Goal: Information Seeking & Learning: Learn about a topic

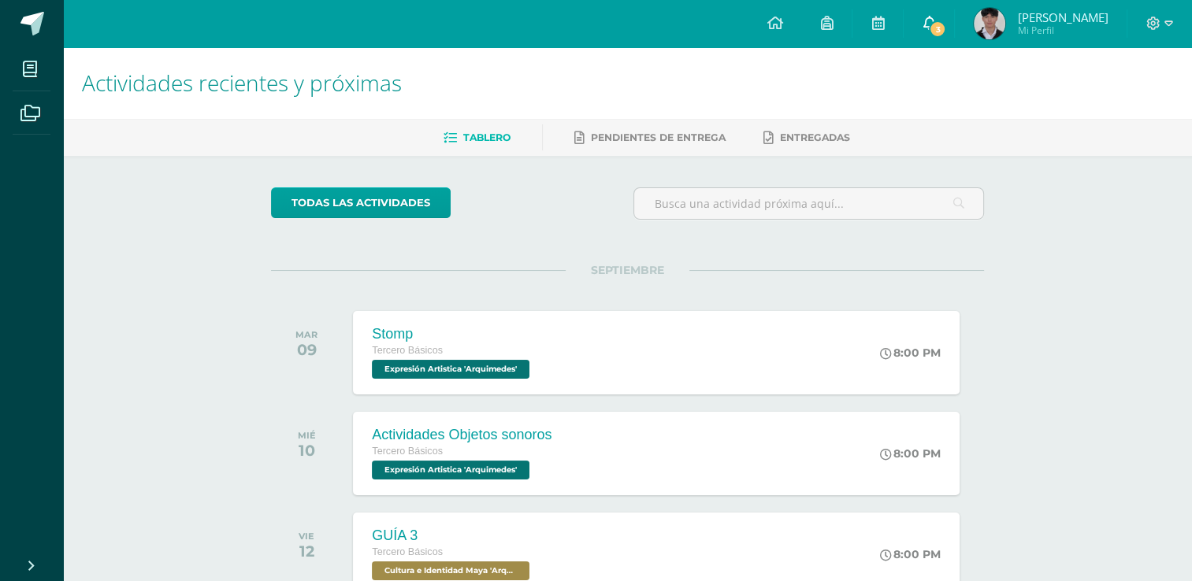
click at [951, 28] on link "3" at bounding box center [929, 23] width 50 height 47
click at [735, 105] on h1 "Actividades recientes y próximas" at bounding box center [627, 83] width 1091 height 72
click at [917, 33] on link "0" at bounding box center [929, 23] width 50 height 47
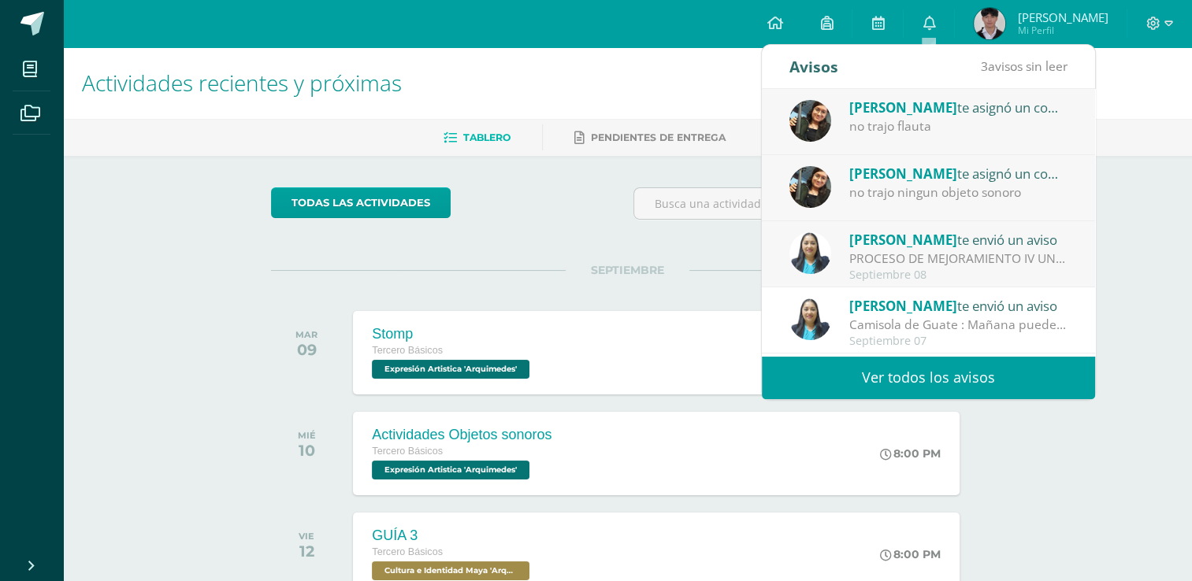
click at [905, 247] on span "[PERSON_NAME]" at bounding box center [903, 240] width 108 height 18
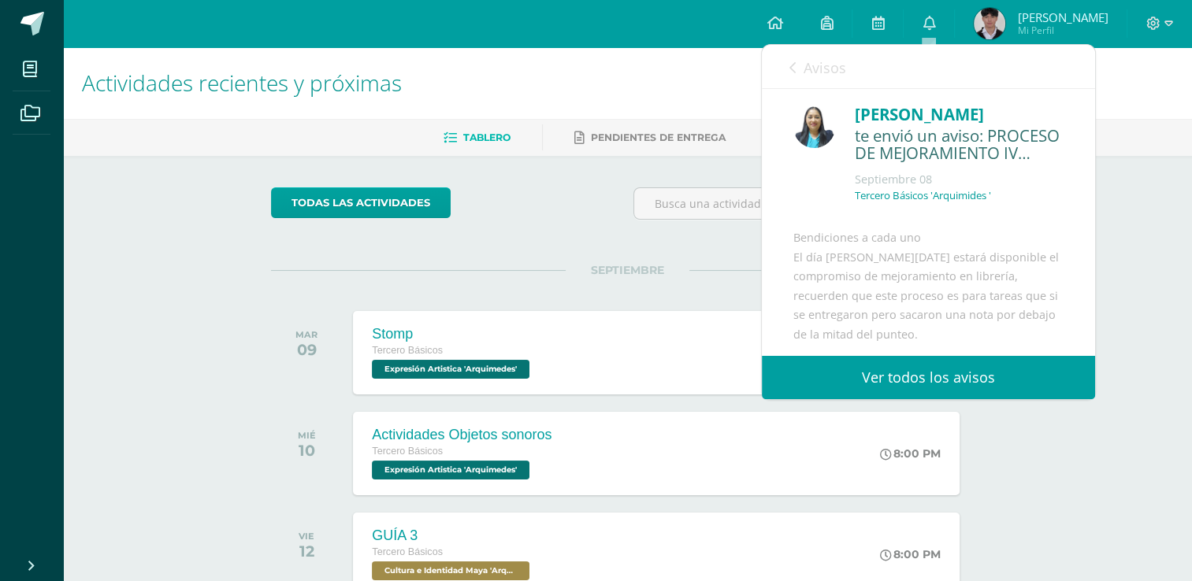
scroll to position [81, 0]
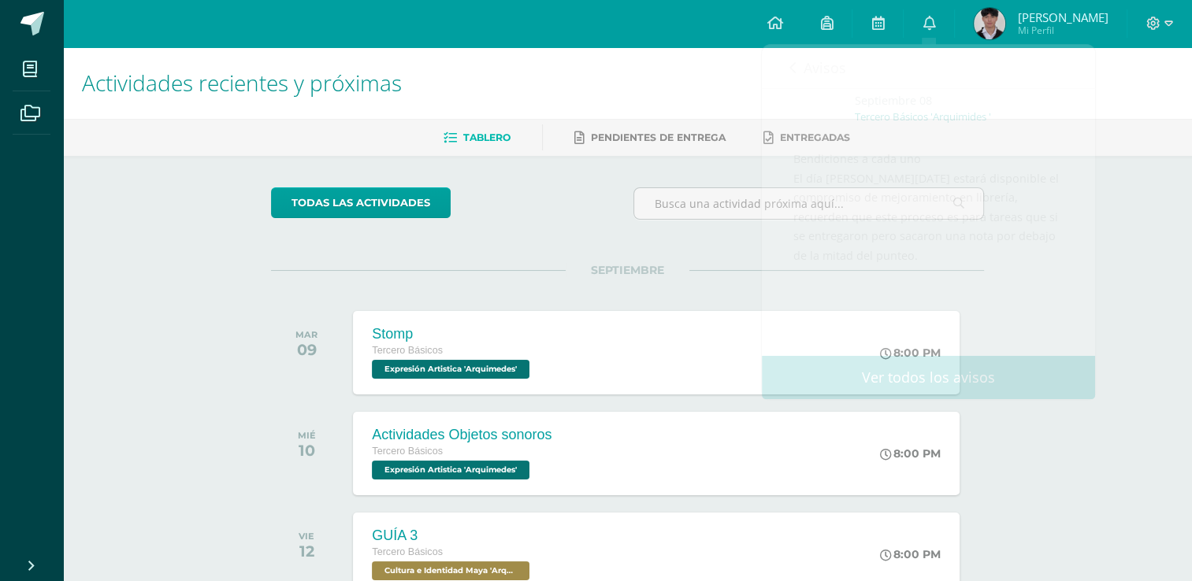
click at [572, 216] on div "todas las Actividades" at bounding box center [628, 210] width 726 height 45
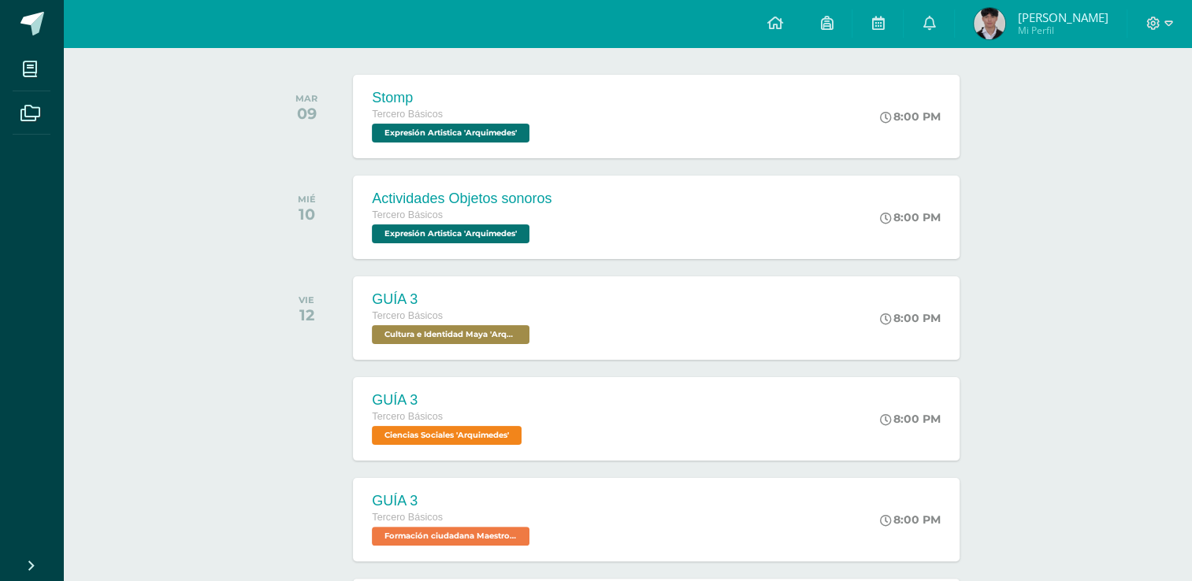
scroll to position [0, 0]
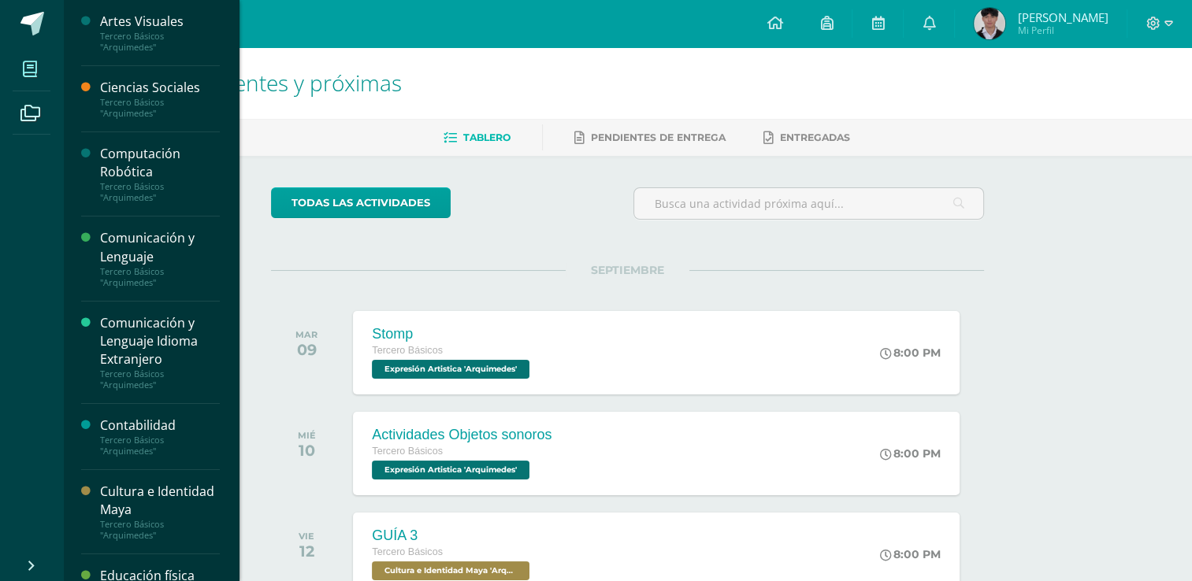
click at [45, 66] on span at bounding box center [30, 68] width 35 height 35
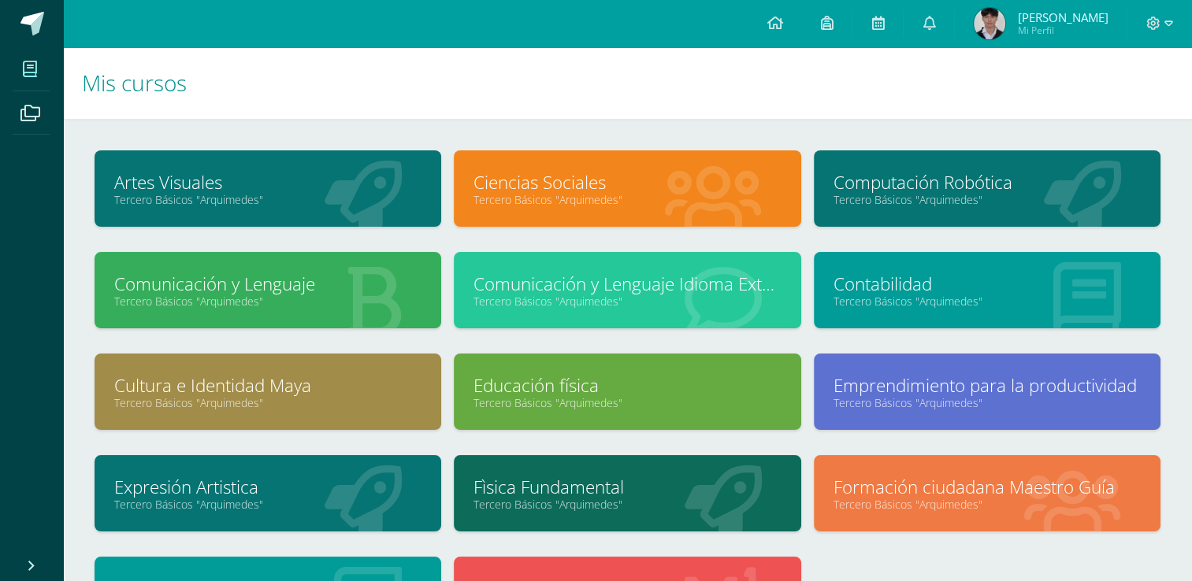
click at [514, 118] on h1 "Mis cursos" at bounding box center [627, 83] width 1091 height 72
click at [914, 192] on link "Tercero Básicos "Arquimedes"" at bounding box center [987, 199] width 307 height 15
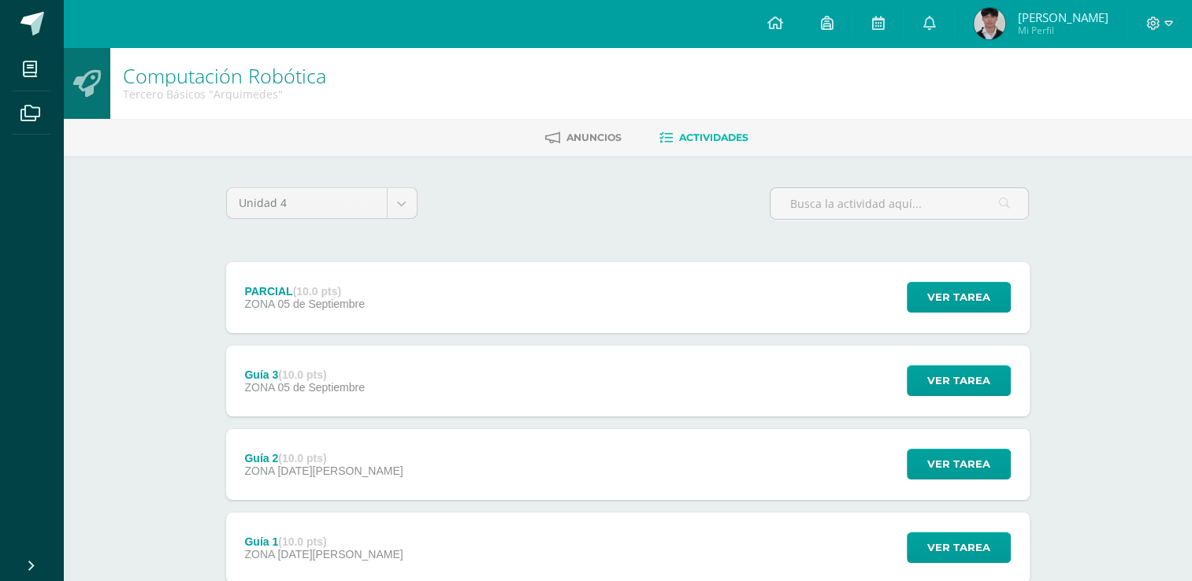
click at [599, 176] on div "Unidad 4 Unidad 1 Unidad 2 Unidad 3 Unidad 4 PARCIAL (10.0 pts) ZONA 05 de Sept…" at bounding box center [628, 422] width 867 height 533
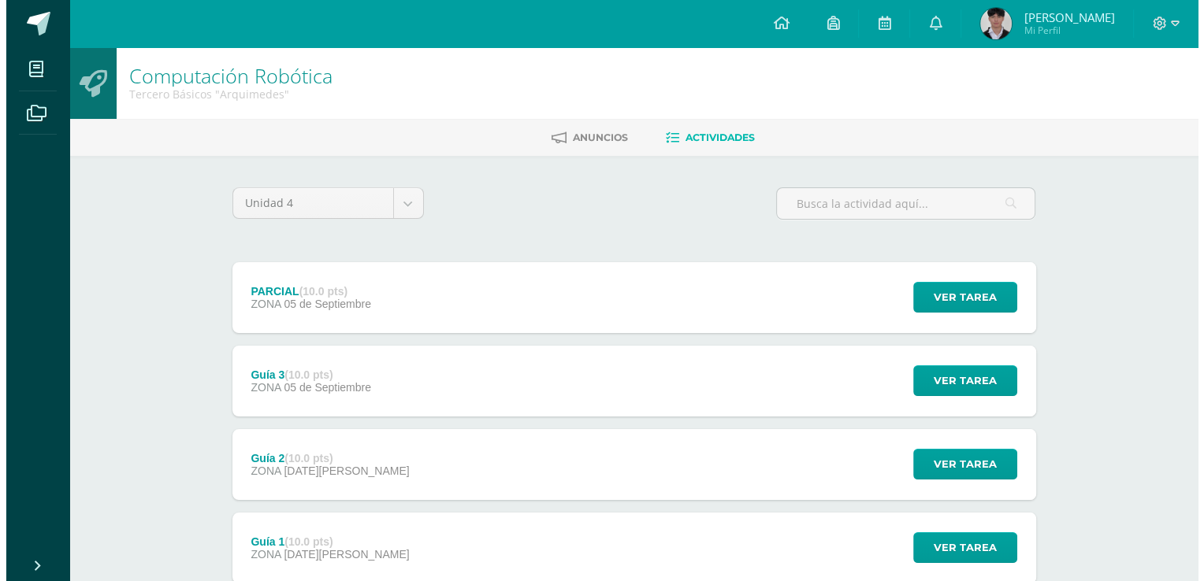
scroll to position [107, 0]
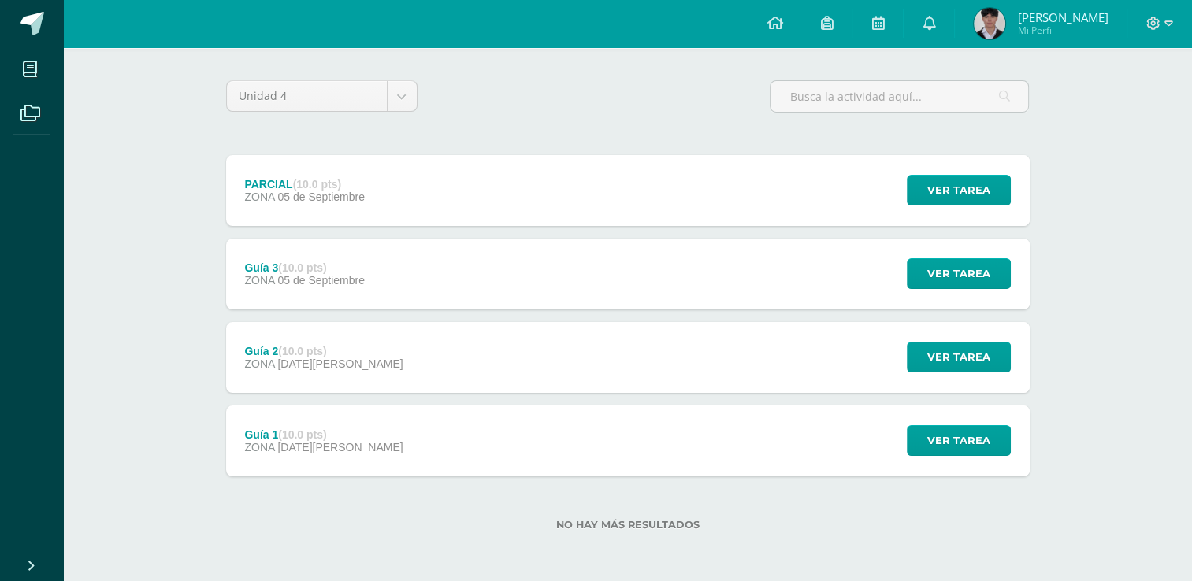
click at [347, 263] on div "Guía 3 (10.0 pts)" at bounding box center [304, 268] width 121 height 13
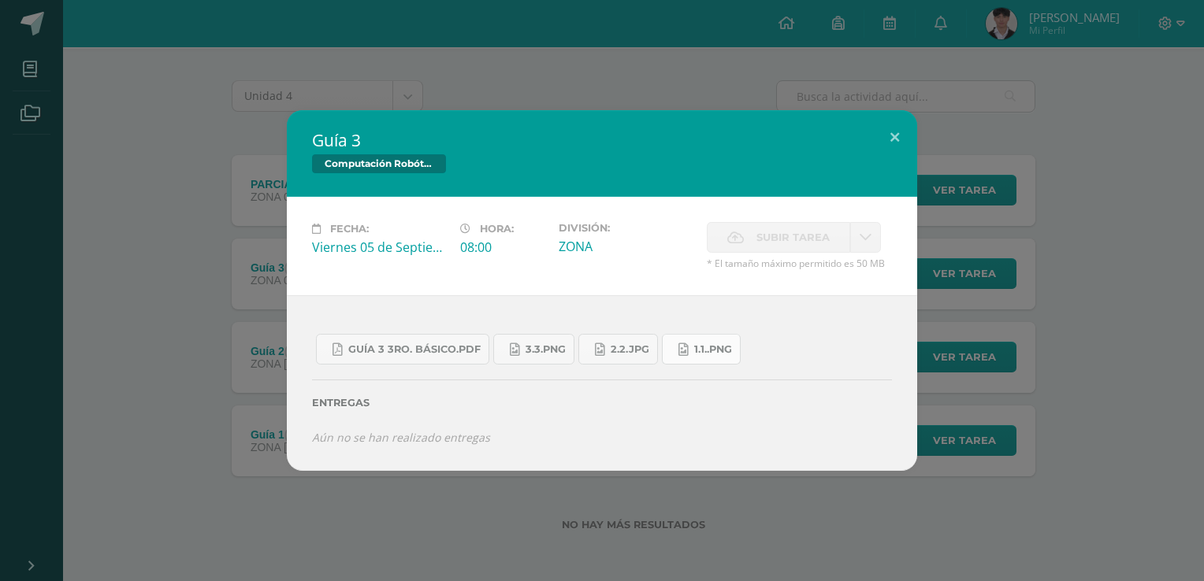
click at [710, 351] on span "1.1..png" at bounding box center [713, 350] width 38 height 13
click at [589, 344] on link "2.2.jpg" at bounding box center [618, 349] width 80 height 31
click at [522, 342] on link "3.3.png" at bounding box center [533, 349] width 81 height 31
click at [408, 355] on span "Guía 3 3ro. Básico.pdf" at bounding box center [414, 350] width 132 height 13
